Goal: Task Accomplishment & Management: Manage account settings

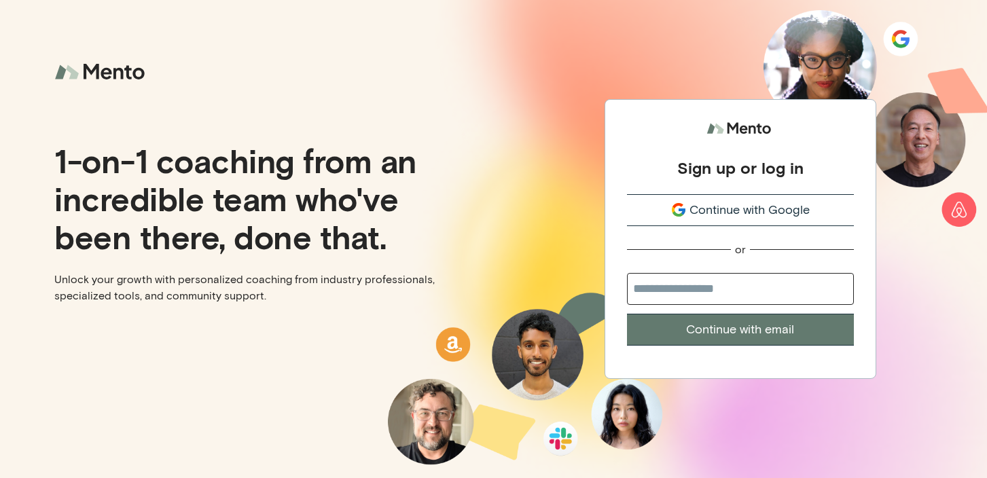
click at [701, 205] on span "Continue with Google" at bounding box center [750, 210] width 120 height 18
click at [746, 209] on span "Continue with Google" at bounding box center [750, 210] width 120 height 18
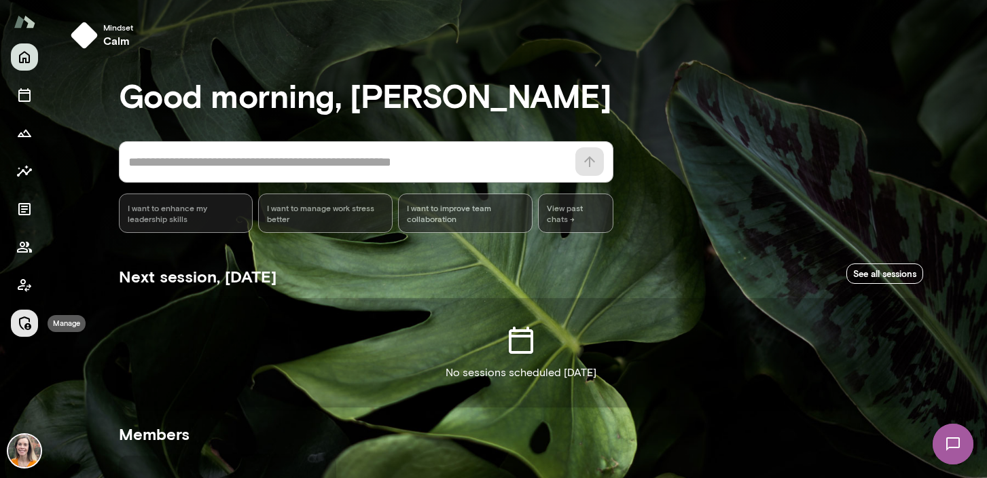
click at [22, 319] on icon "Manage" at bounding box center [24, 323] width 16 height 16
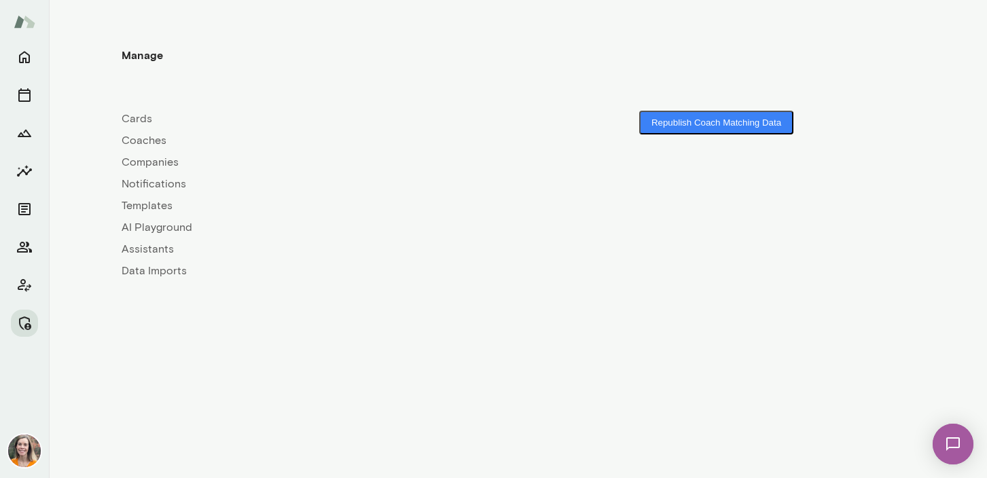
click at [136, 132] on link "Coaches" at bounding box center [320, 140] width 397 height 16
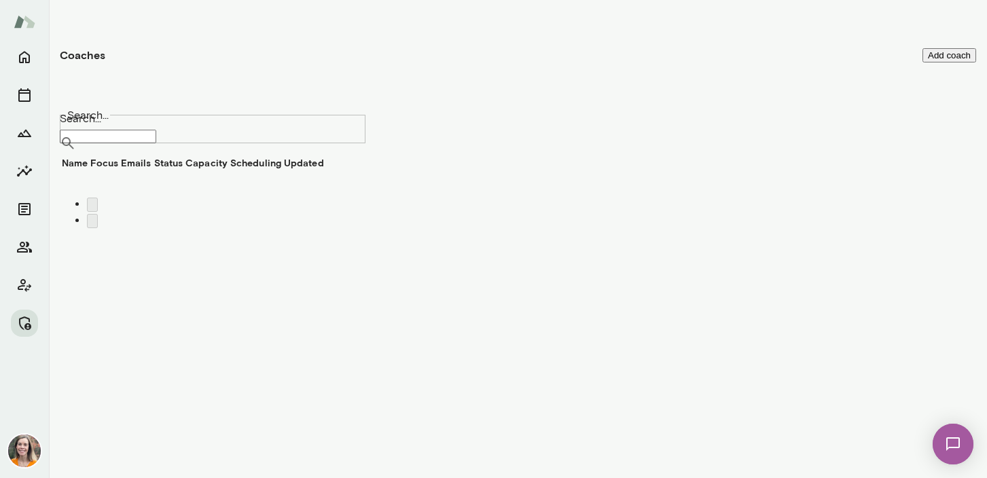
click at [156, 130] on input "Search..." at bounding box center [108, 137] width 96 height 14
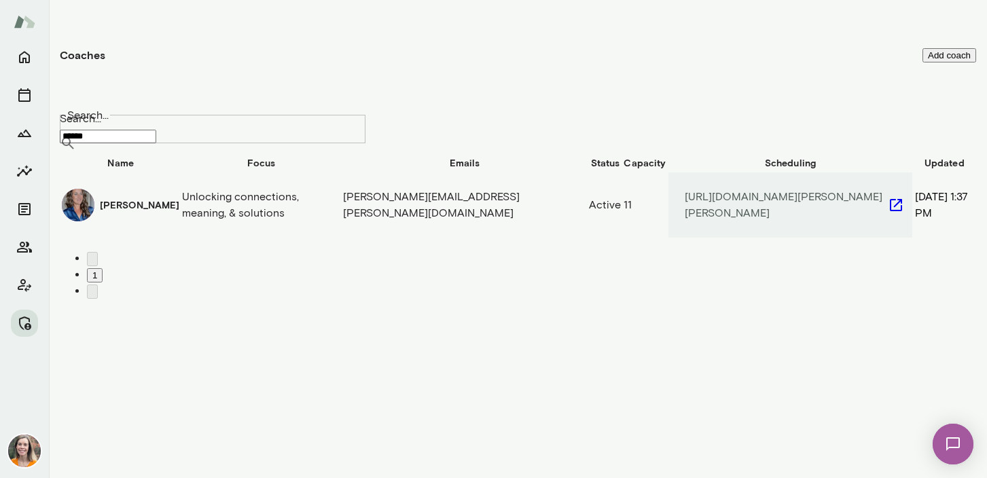
type input "******"
click at [196, 203] on td "Unlocking connections, meaning, & solutions" at bounding box center [261, 205] width 160 height 67
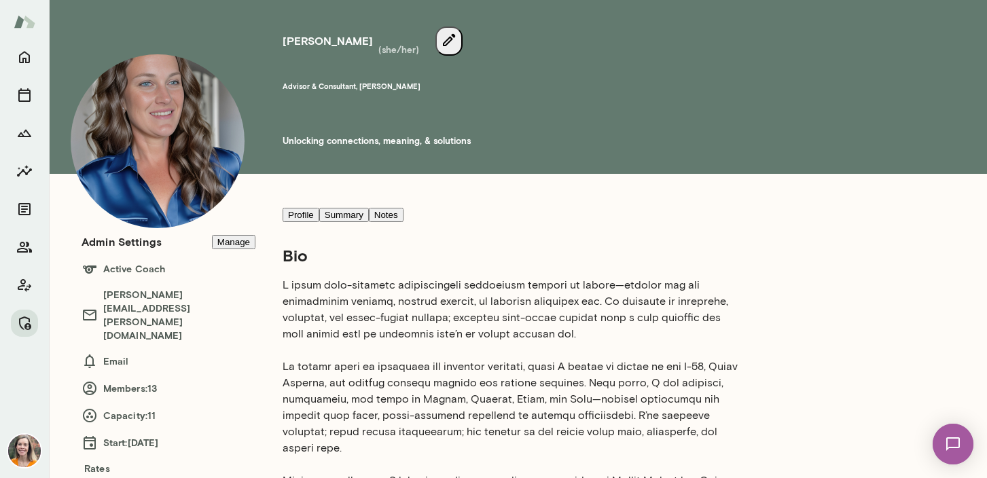
click at [234, 239] on button "Manage" at bounding box center [233, 242] width 43 height 14
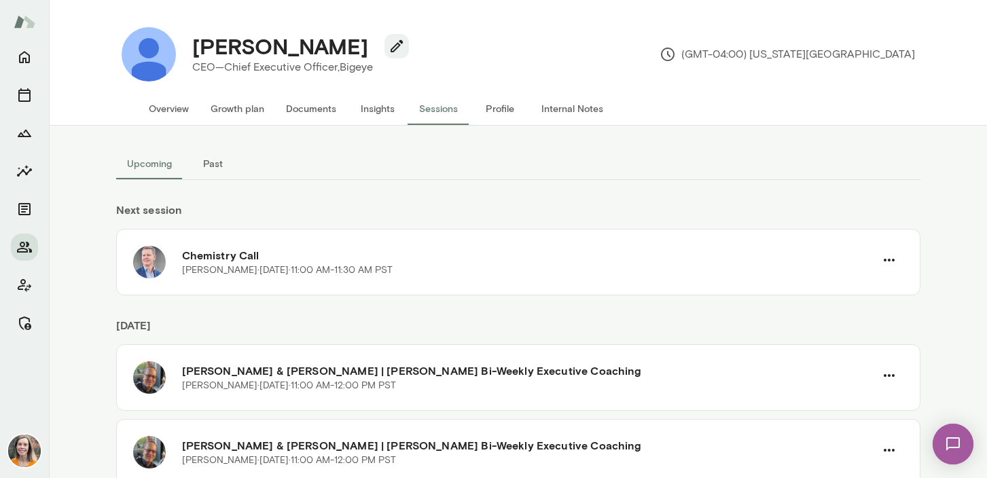
scroll to position [46, 0]
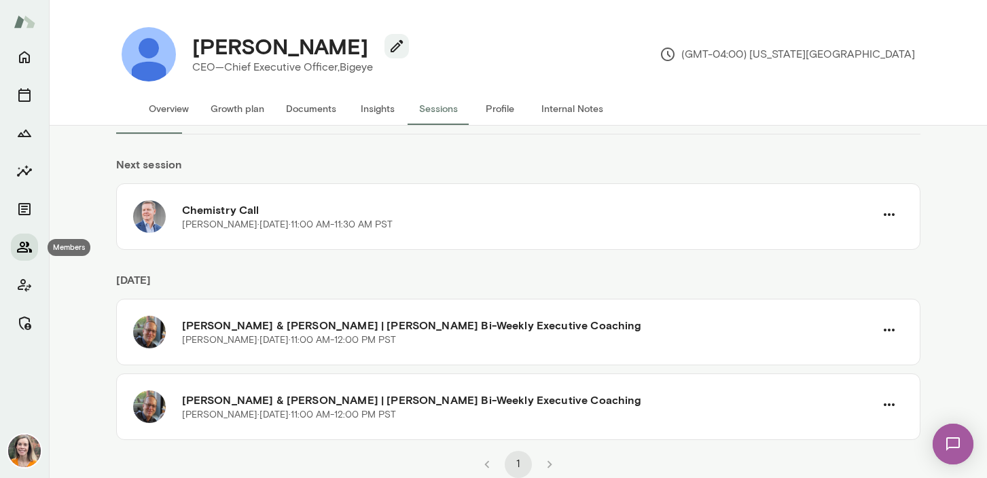
click at [20, 245] on icon "Members" at bounding box center [24, 247] width 15 height 11
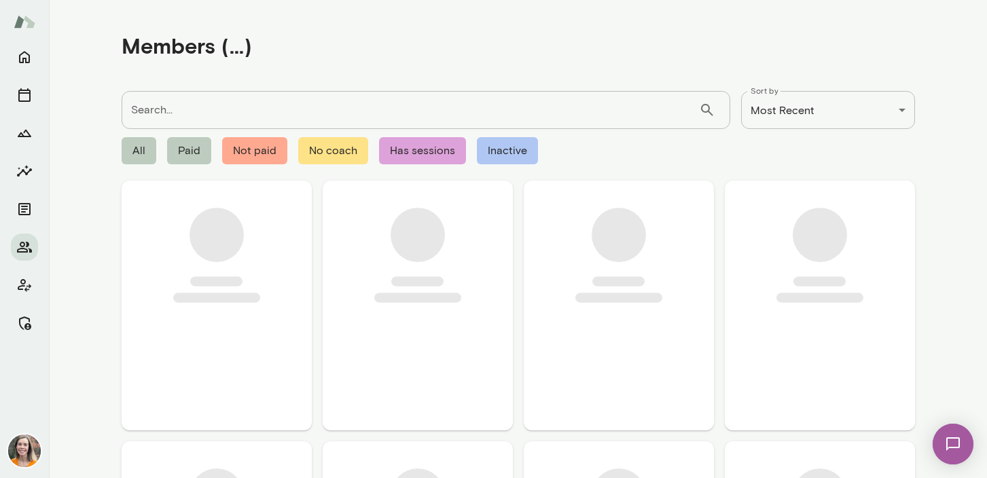
click at [168, 121] on input "Search..." at bounding box center [411, 110] width 578 height 38
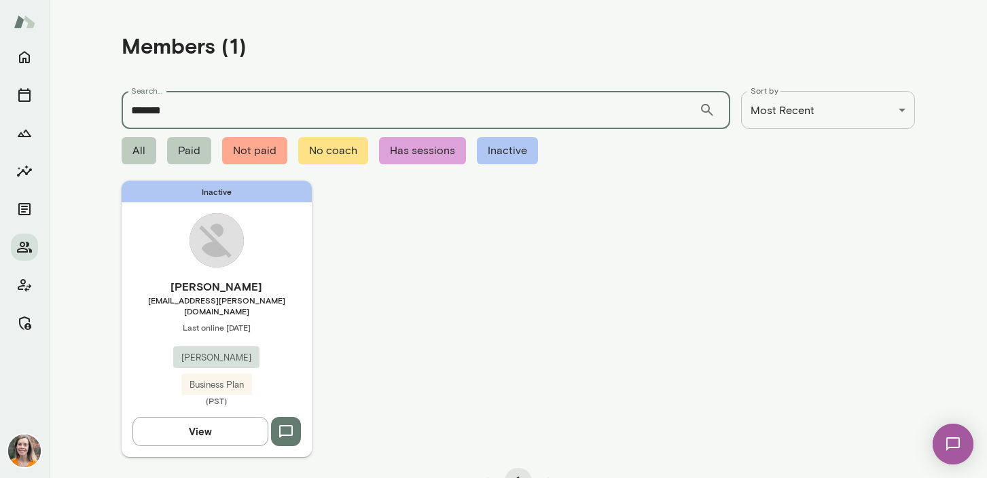
type input "*******"
click at [274, 323] on div "Saphira Howell saphira@mento.co Last online September 5 Mento Business Plan (PS…" at bounding box center [217, 343] width 190 height 128
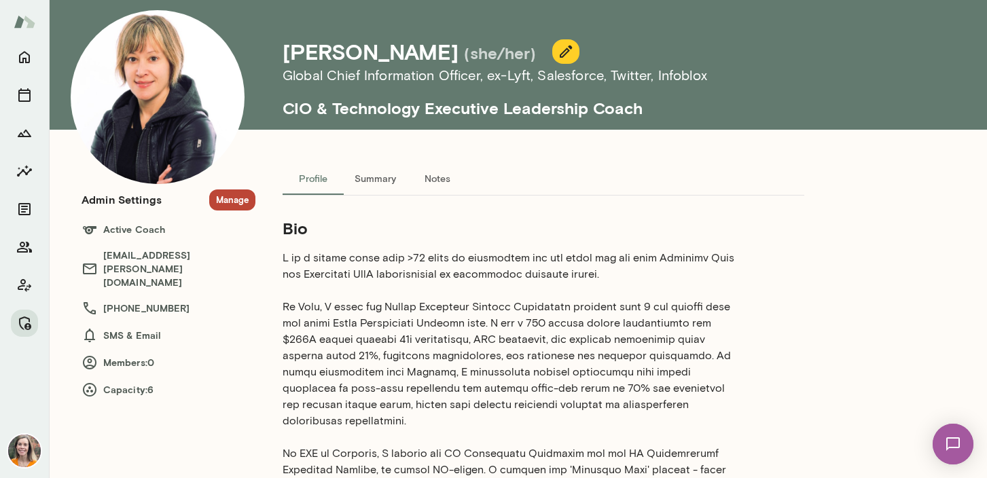
scroll to position [43, 0]
click at [558, 48] on icon "button" at bounding box center [566, 52] width 16 height 16
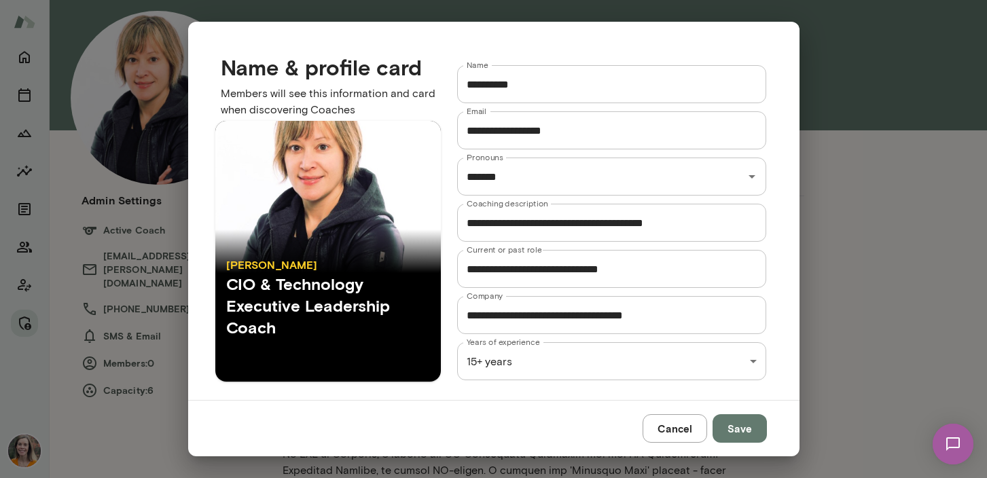
click at [603, 226] on input "**********" at bounding box center [612, 223] width 310 height 38
type input "**********"
click at [743, 427] on button "Save" at bounding box center [740, 428] width 54 height 29
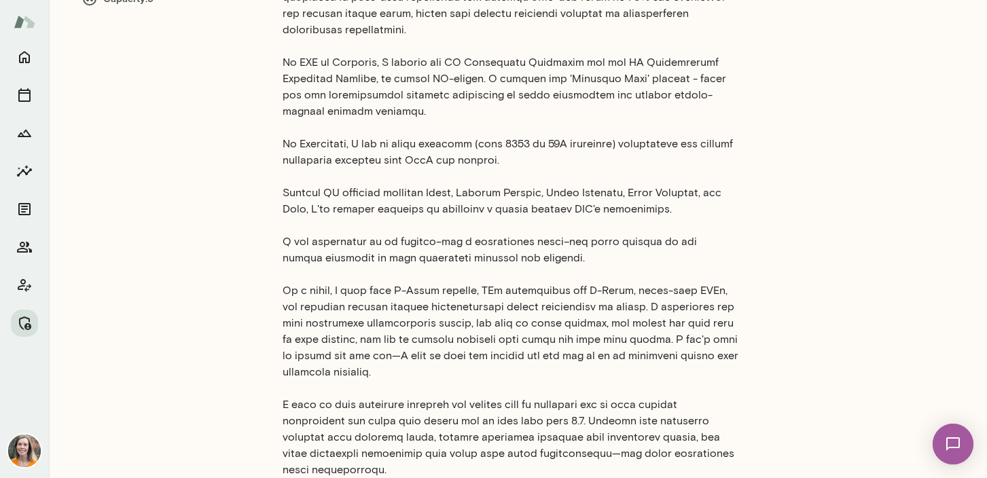
scroll to position [0, 0]
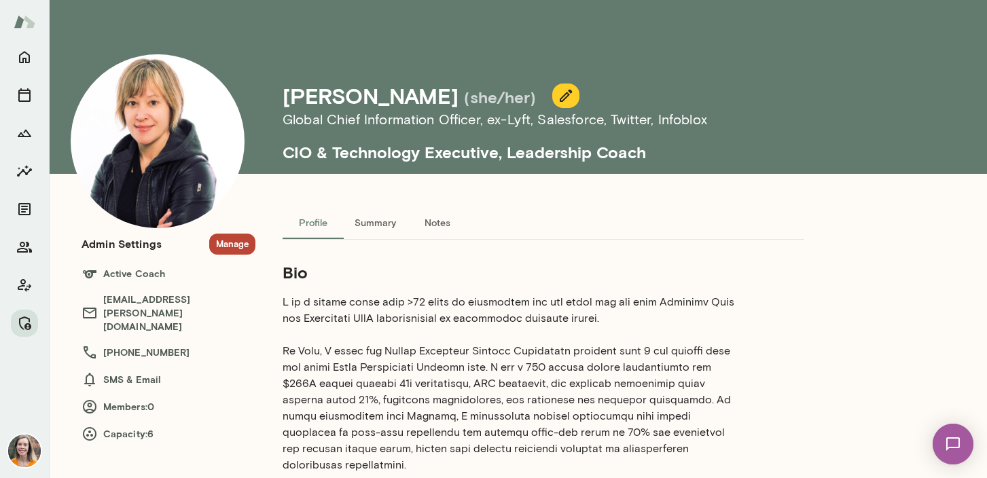
click at [558, 98] on icon "button" at bounding box center [566, 96] width 16 height 16
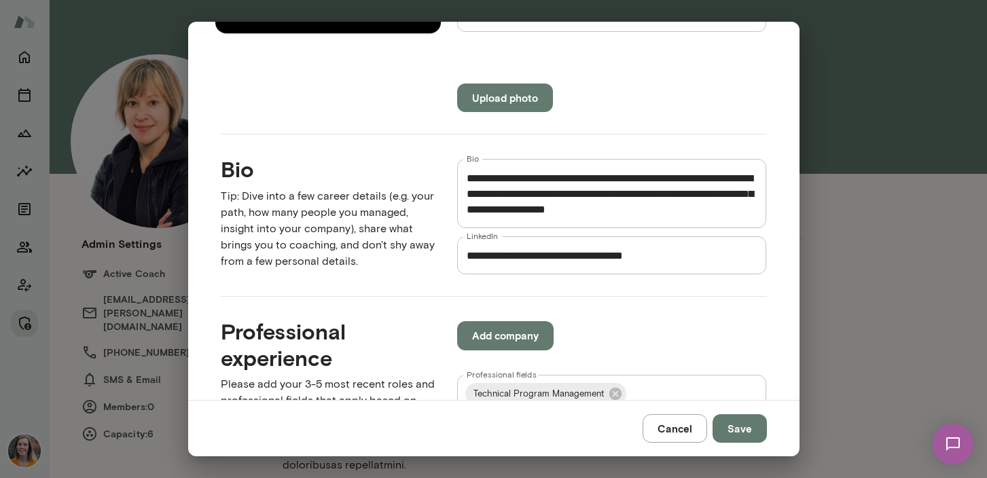
scroll to position [708, 0]
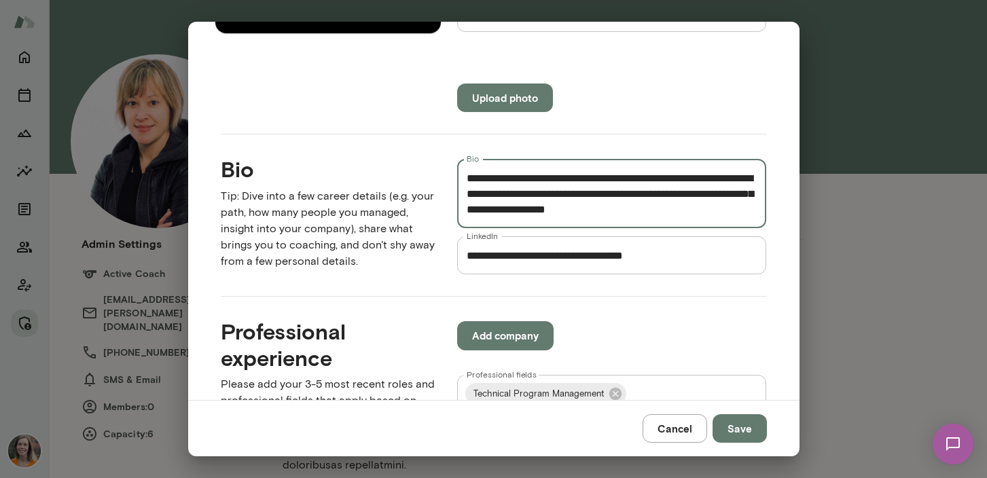
click at [634, 209] on textarea "Bio" at bounding box center [612, 194] width 291 height 47
click at [576, 209] on textarea "Bio" at bounding box center [612, 194] width 291 height 47
click at [543, 209] on textarea "Bio" at bounding box center [612, 194] width 291 height 47
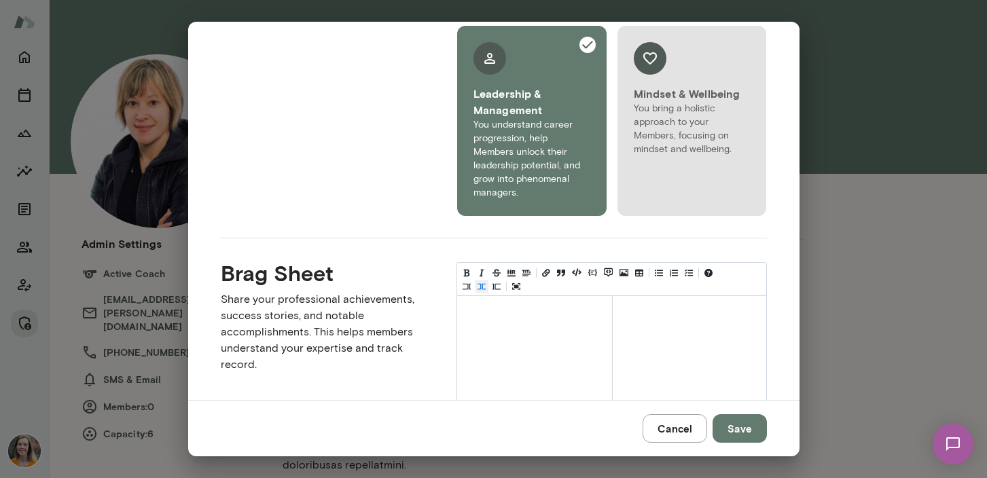
scroll to position [1458, 0]
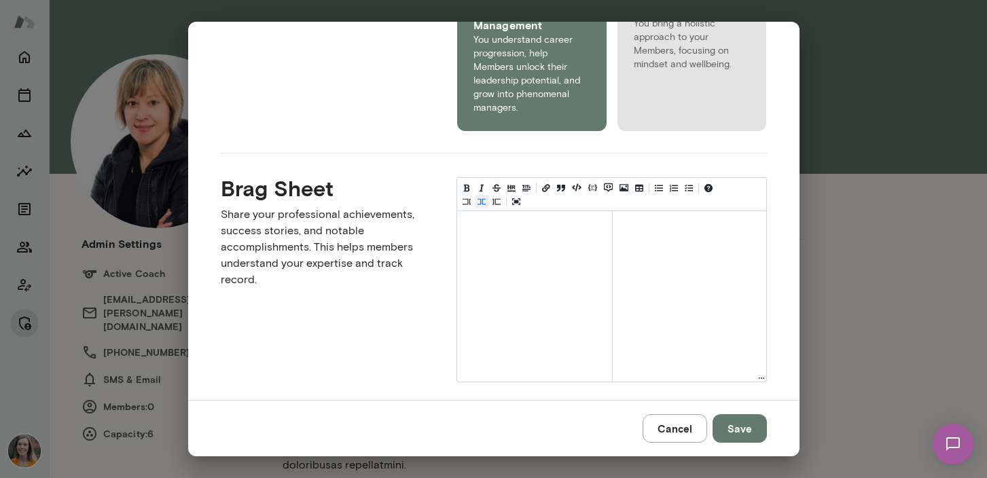
type textarea "**********"
click at [737, 429] on button "Save" at bounding box center [740, 428] width 54 height 29
